Goal: Information Seeking & Learning: Learn about a topic

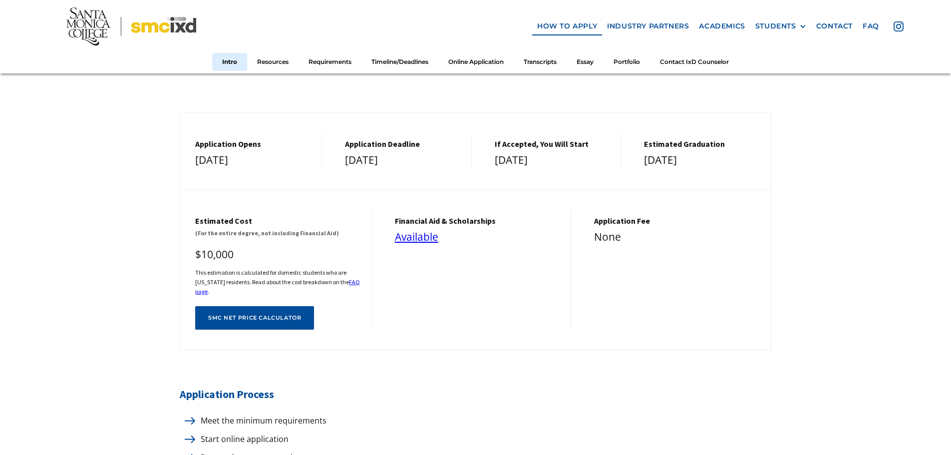
scroll to position [399, 0]
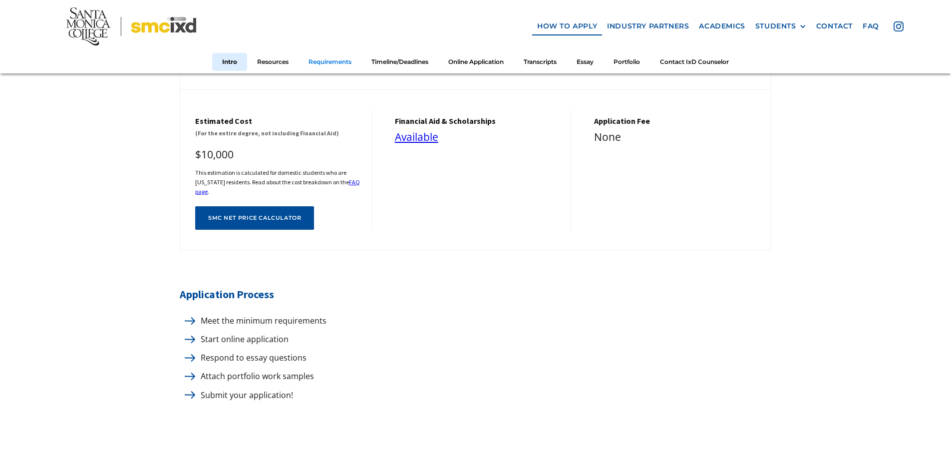
click at [331, 62] on link "Requirements" at bounding box center [329, 61] width 63 height 18
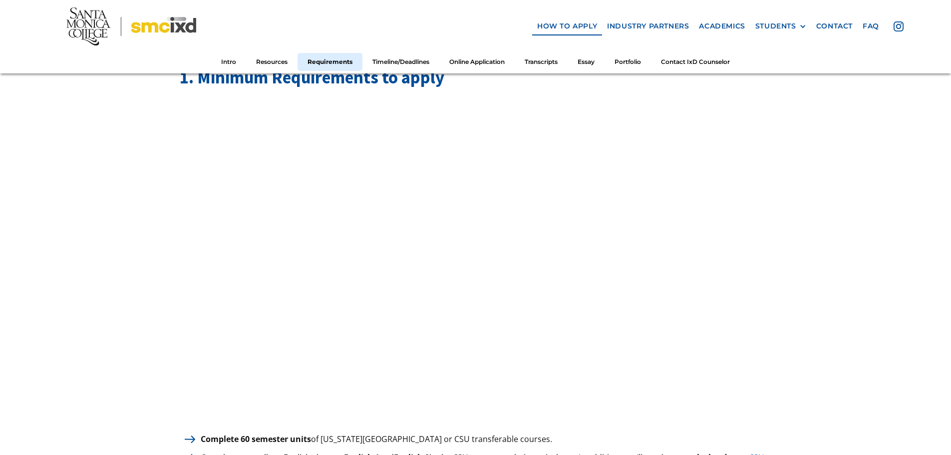
scroll to position [1141, 0]
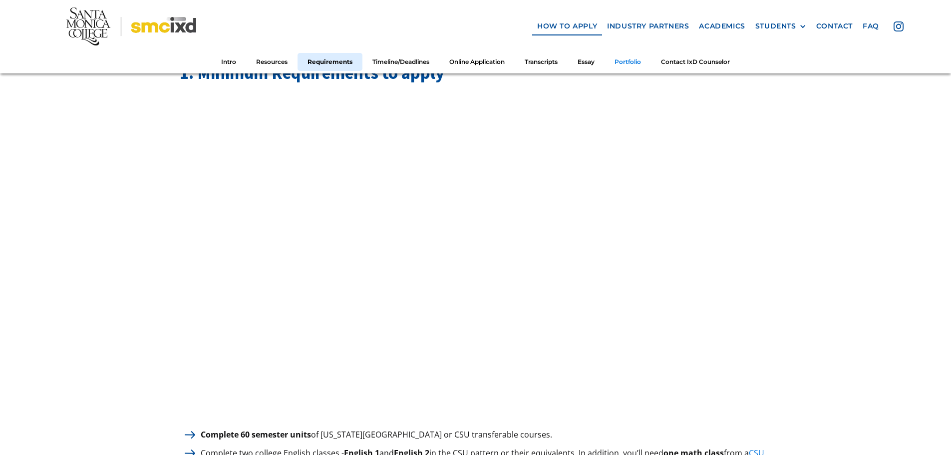
click at [632, 58] on link "Portfolio" at bounding box center [627, 61] width 46 height 18
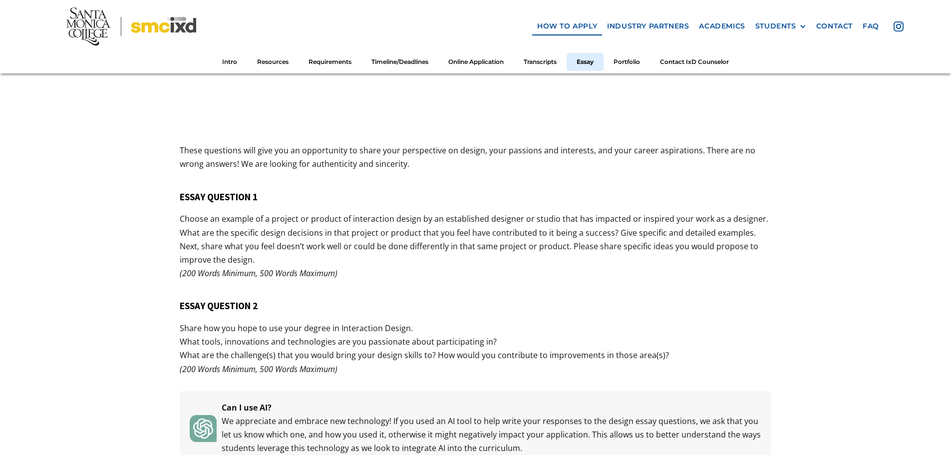
scroll to position [3749, 0]
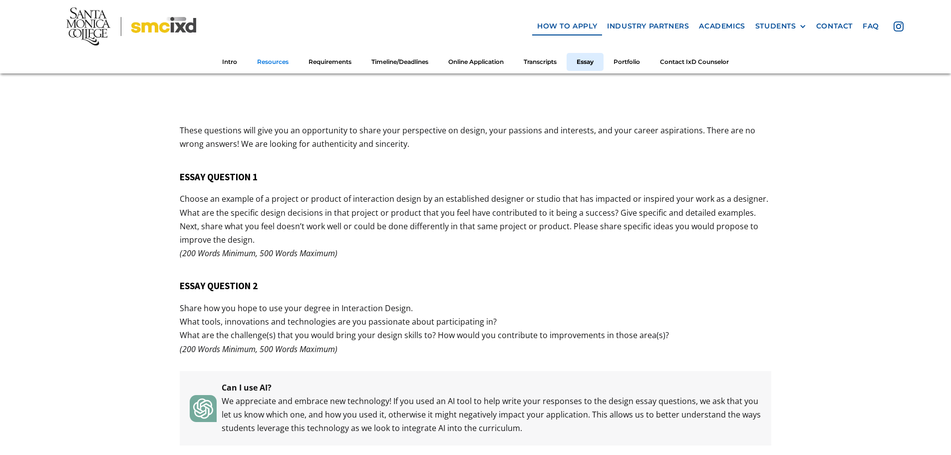
click at [262, 62] on link "Resources" at bounding box center [272, 61] width 51 height 18
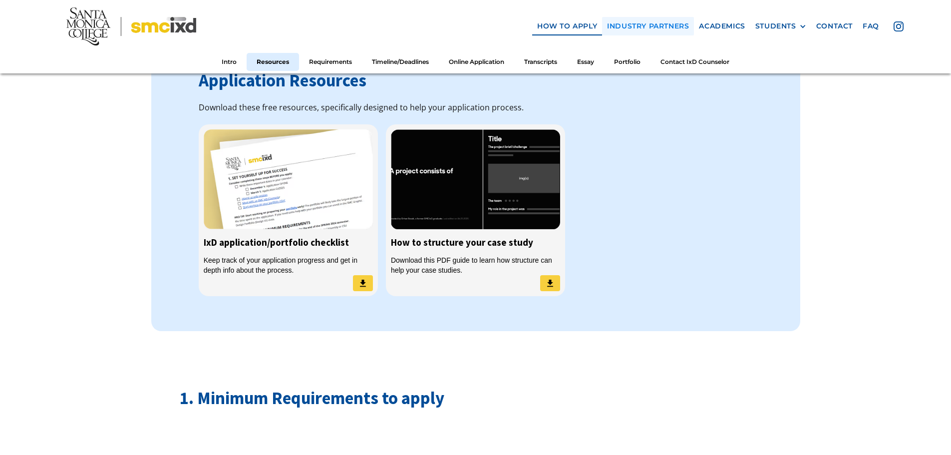
scroll to position [805, 0]
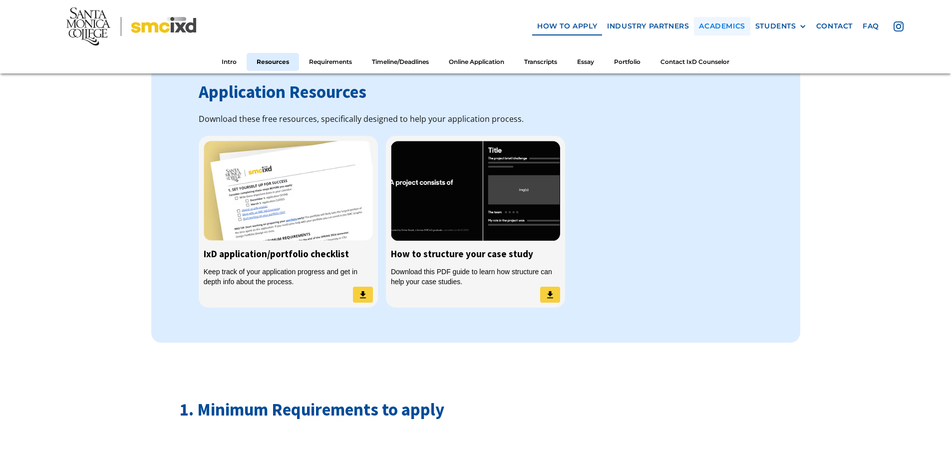
click at [722, 26] on link "Academics" at bounding box center [722, 26] width 56 height 18
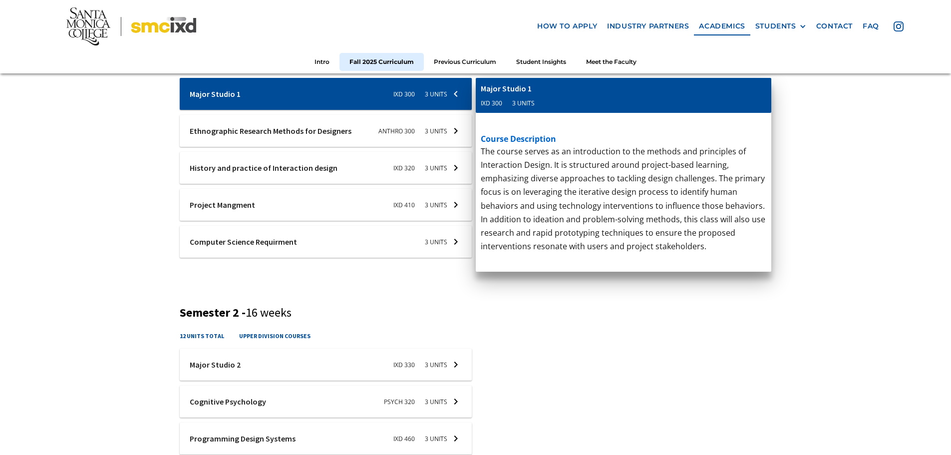
scroll to position [399, 0]
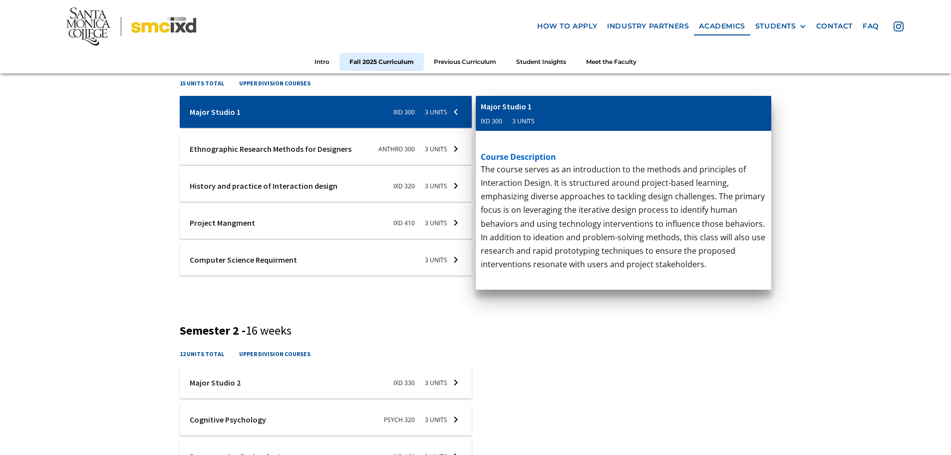
click at [252, 209] on div at bounding box center [326, 223] width 292 height 32
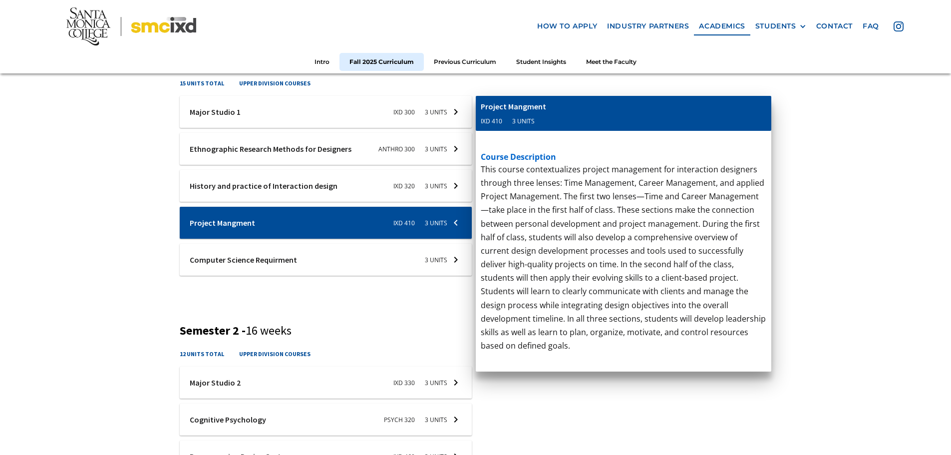
click at [267, 253] on div at bounding box center [326, 259] width 292 height 32
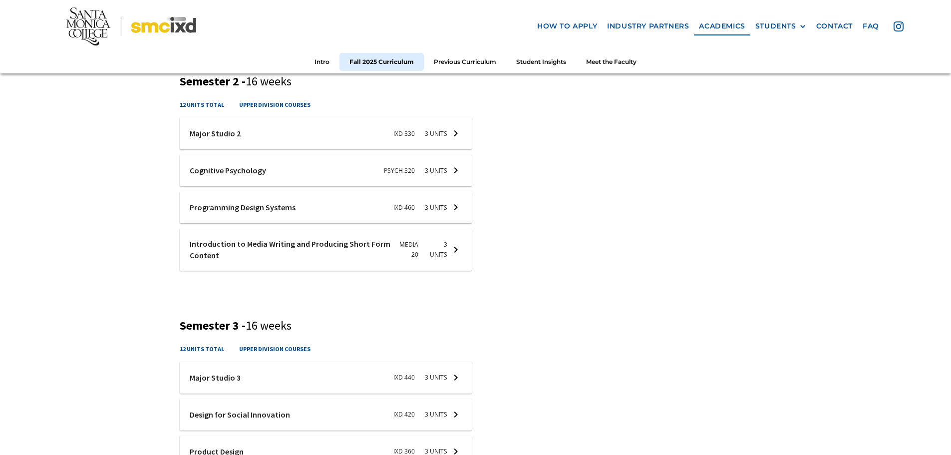
scroll to position [649, 0]
click at [249, 121] on div at bounding box center [326, 133] width 292 height 32
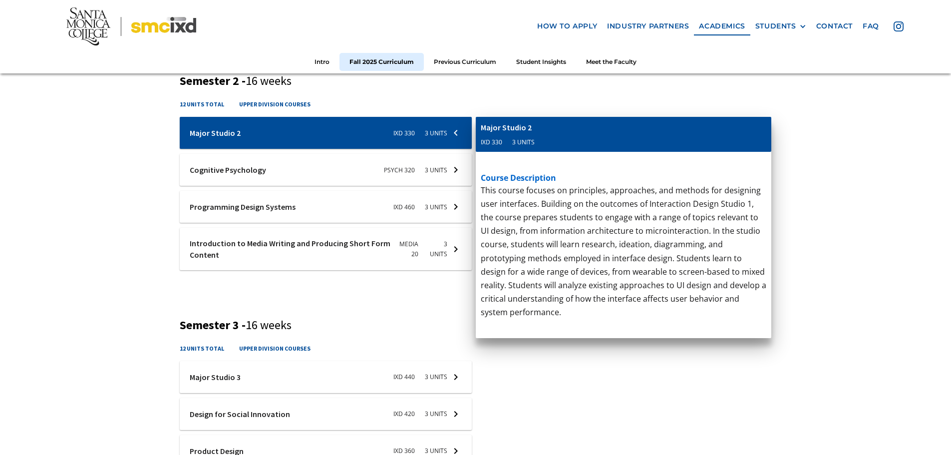
click at [249, 168] on div at bounding box center [326, 170] width 292 height 32
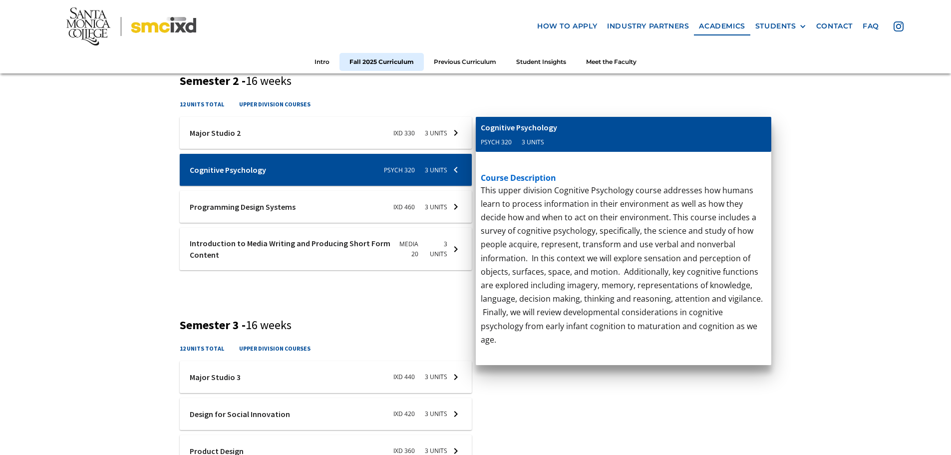
click at [267, 200] on div at bounding box center [326, 207] width 292 height 32
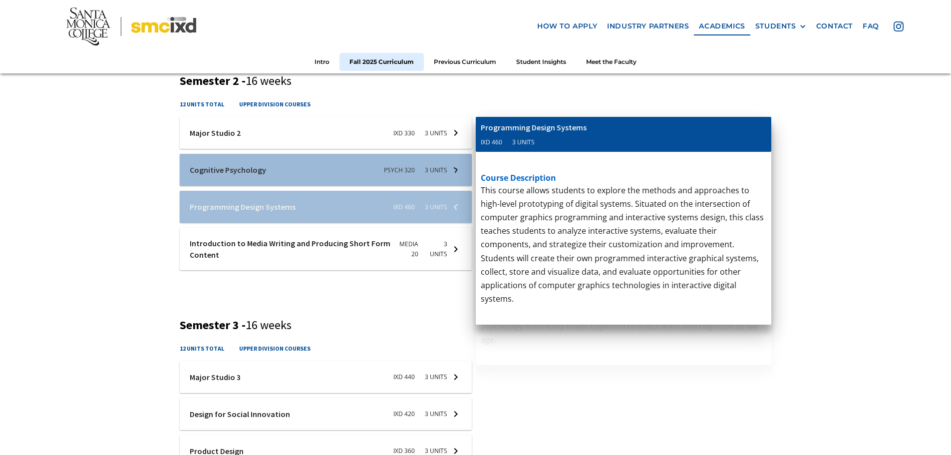
click at [271, 245] on div at bounding box center [326, 249] width 292 height 42
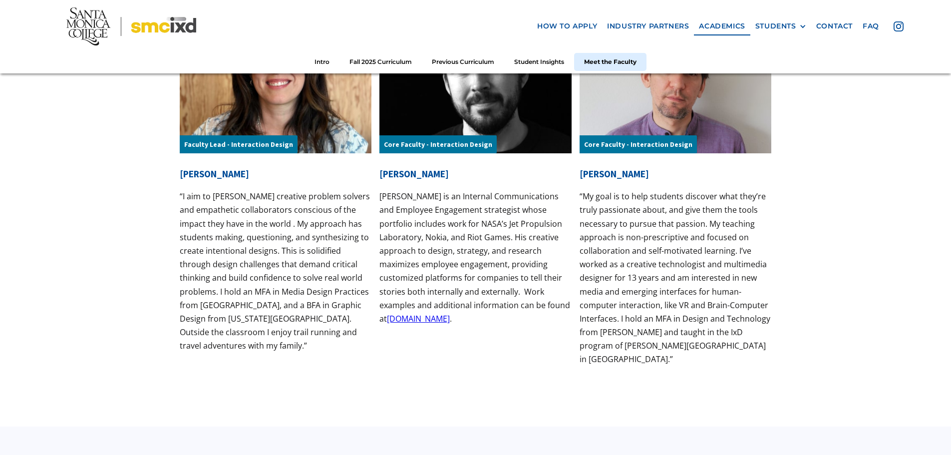
scroll to position [3143, 0]
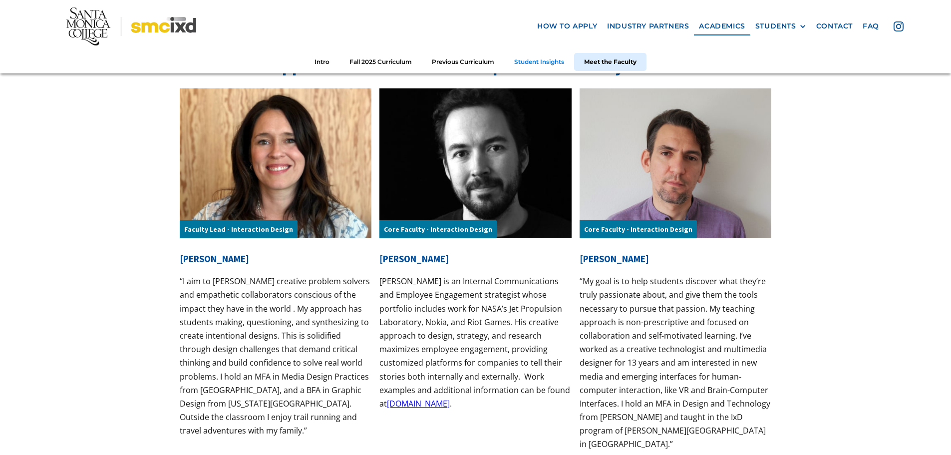
click at [545, 60] on link "Student Insights" at bounding box center [539, 61] width 70 height 18
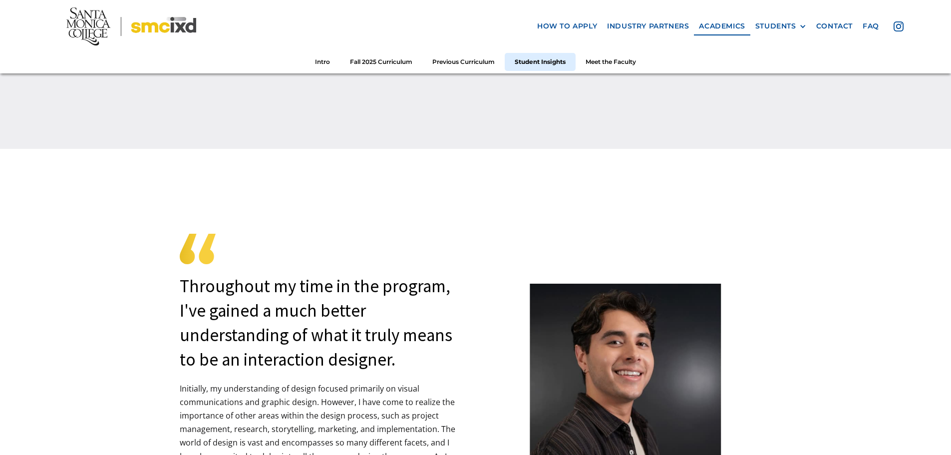
scroll to position [2493, 0]
click at [631, 54] on link "Meet the Faculty" at bounding box center [610, 61] width 70 height 18
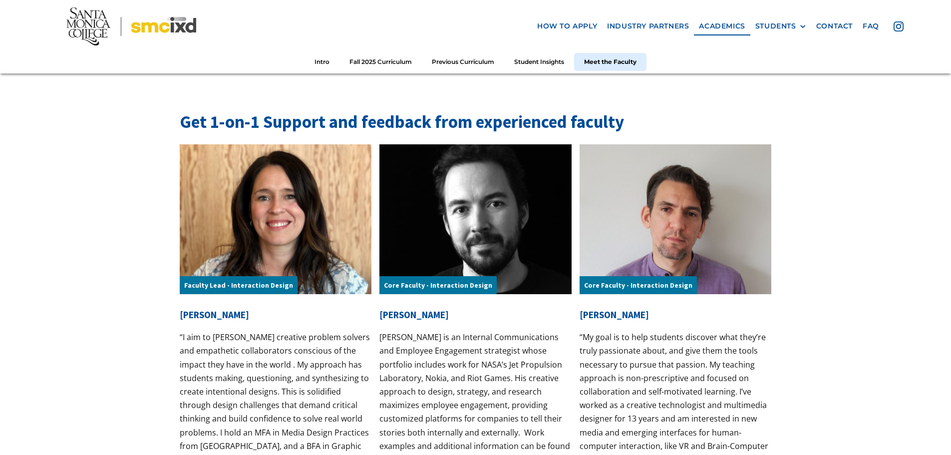
scroll to position [3088, 0]
